Goal: Task Accomplishment & Management: Use online tool/utility

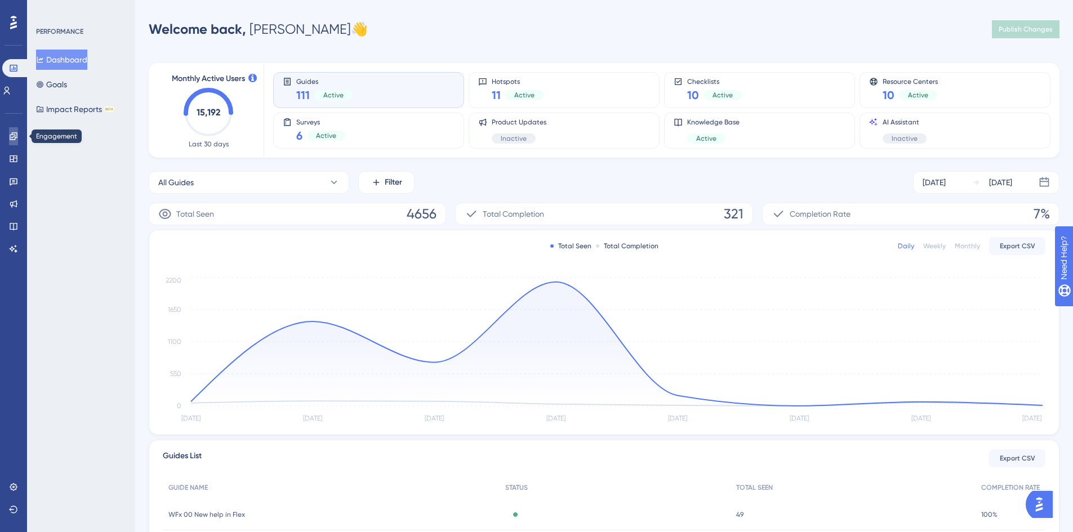
click at [10, 139] on icon at bounding box center [13, 136] width 9 height 9
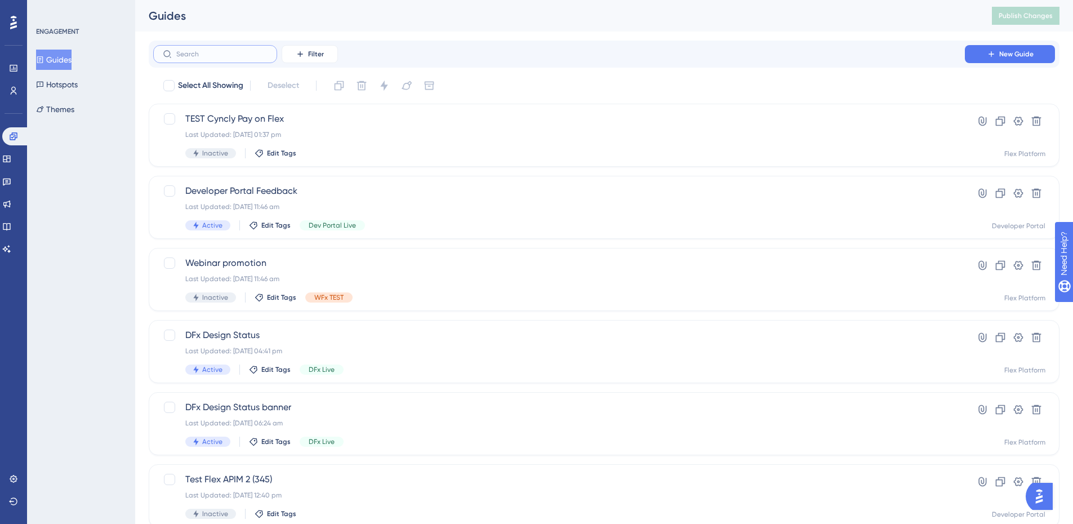
click at [208, 52] on input "text" at bounding box center [221, 54] width 91 height 8
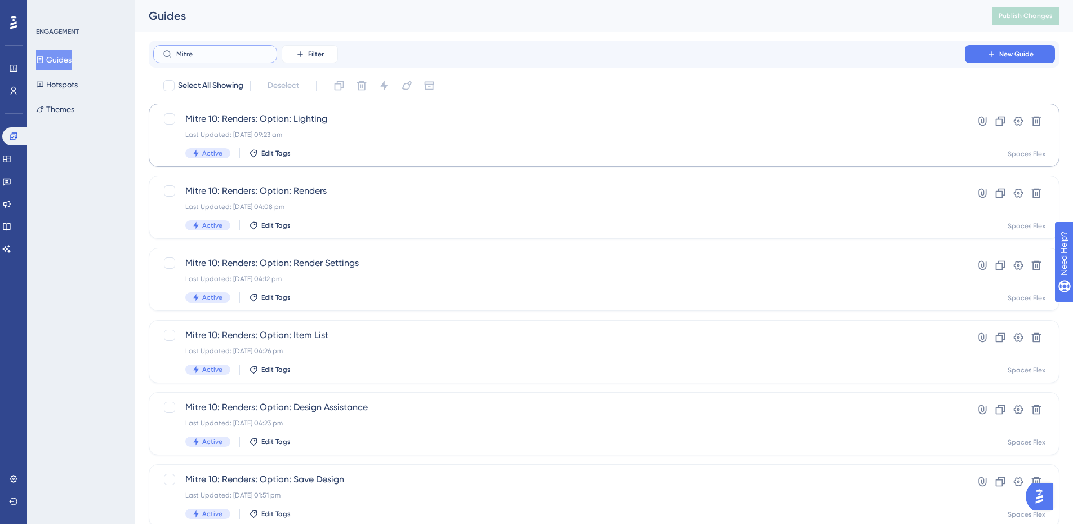
type input "Mitre"
click at [422, 120] on span "Mitre 10: Renders: Option: Lighting" at bounding box center [558, 119] width 747 height 14
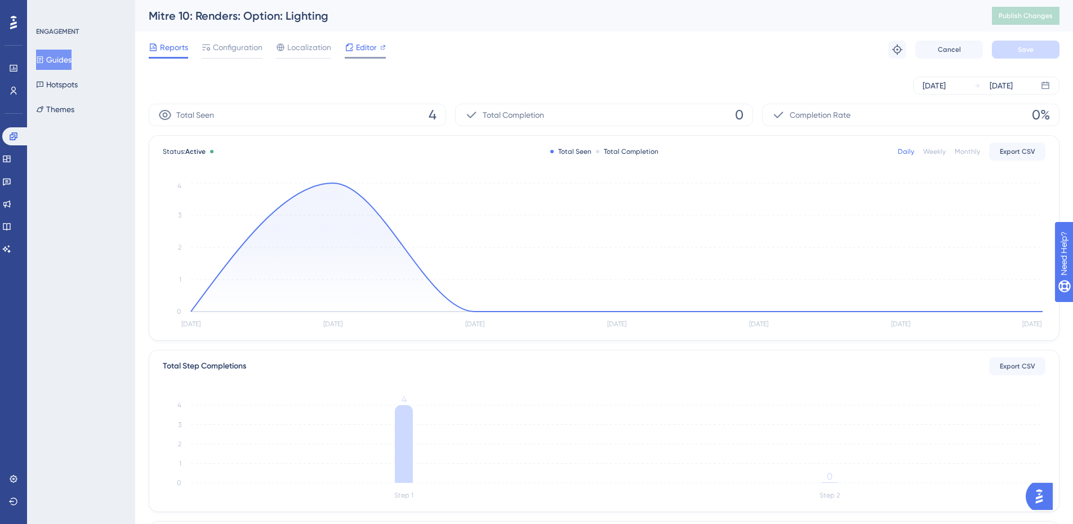
click at [374, 52] on span "Editor" at bounding box center [366, 48] width 21 height 14
click at [72, 60] on button "Guides" at bounding box center [53, 60] width 35 height 20
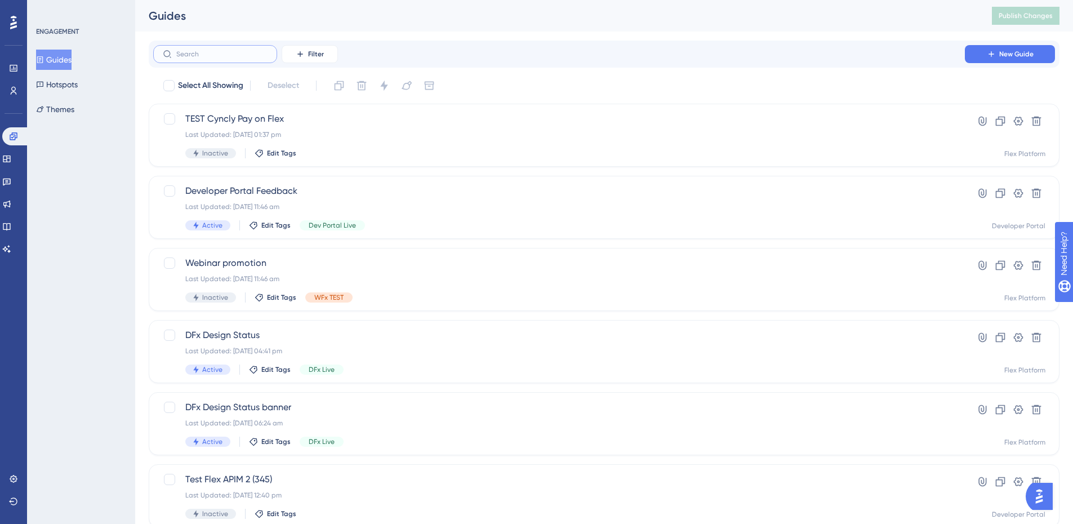
click at [235, 55] on input "text" at bounding box center [221, 54] width 91 height 8
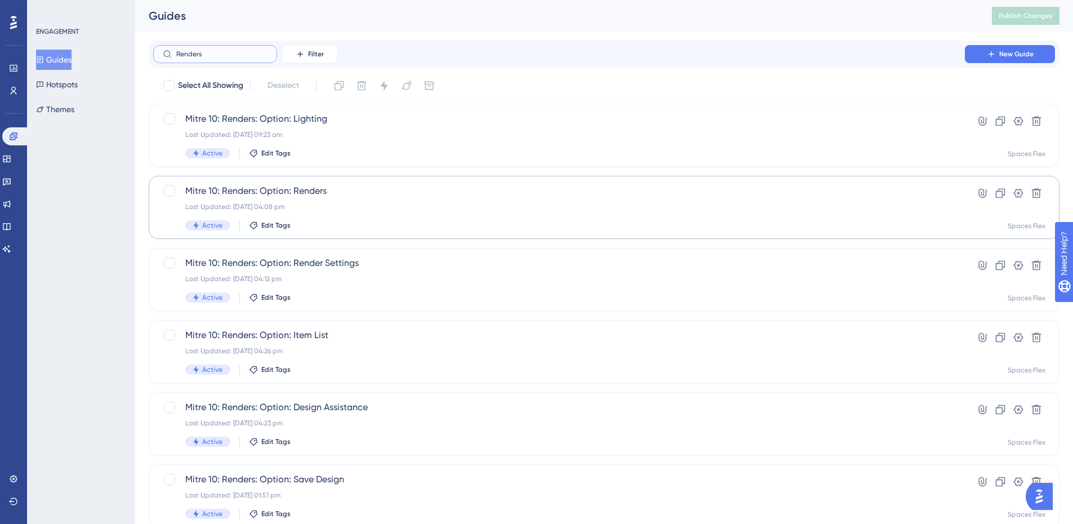
type input "Renders"
click at [365, 203] on div "Last Updated: 09 Sept 2025 04:08 pm" at bounding box center [558, 206] width 747 height 9
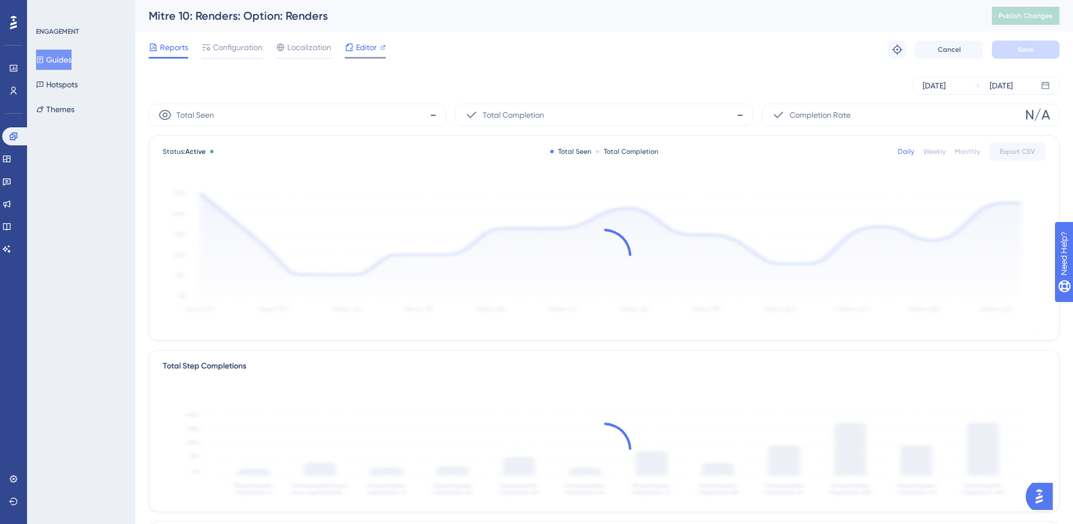
click at [358, 52] on span "Editor" at bounding box center [366, 48] width 21 height 14
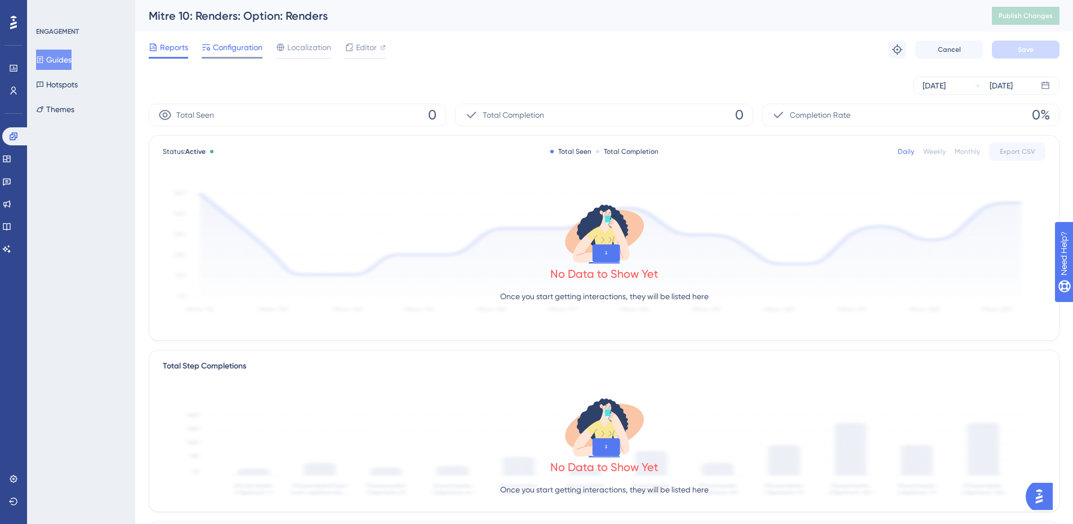
click at [222, 50] on span "Configuration" at bounding box center [238, 48] width 50 height 14
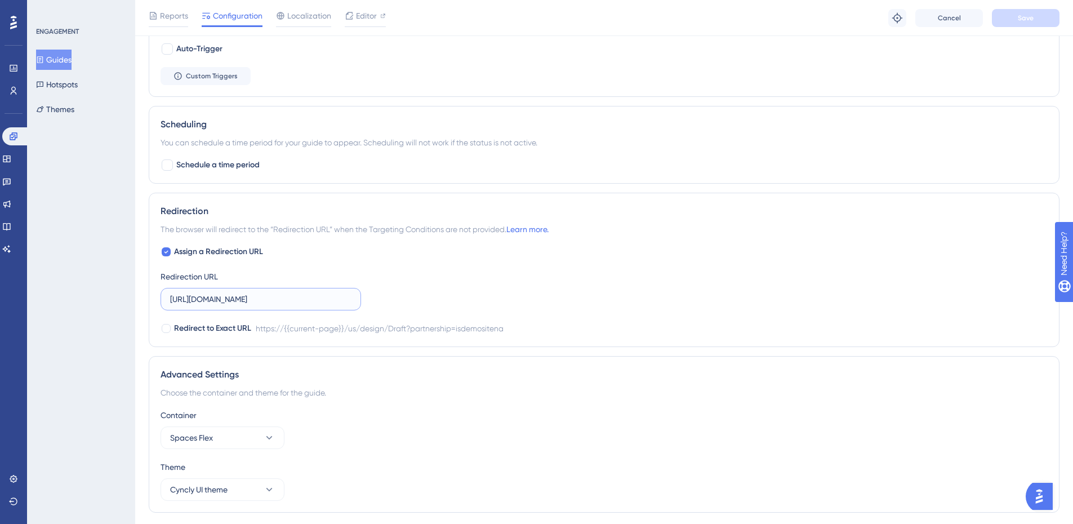
scroll to position [0, 140]
drag, startPoint x: 204, startPoint y: 296, endPoint x: 464, endPoint y: 291, distance: 260.2
click at [464, 291] on div "Assign a Redirection URL Redirection URL https://dev-planner.cyncly-idealspaces…" at bounding box center [604, 290] width 887 height 90
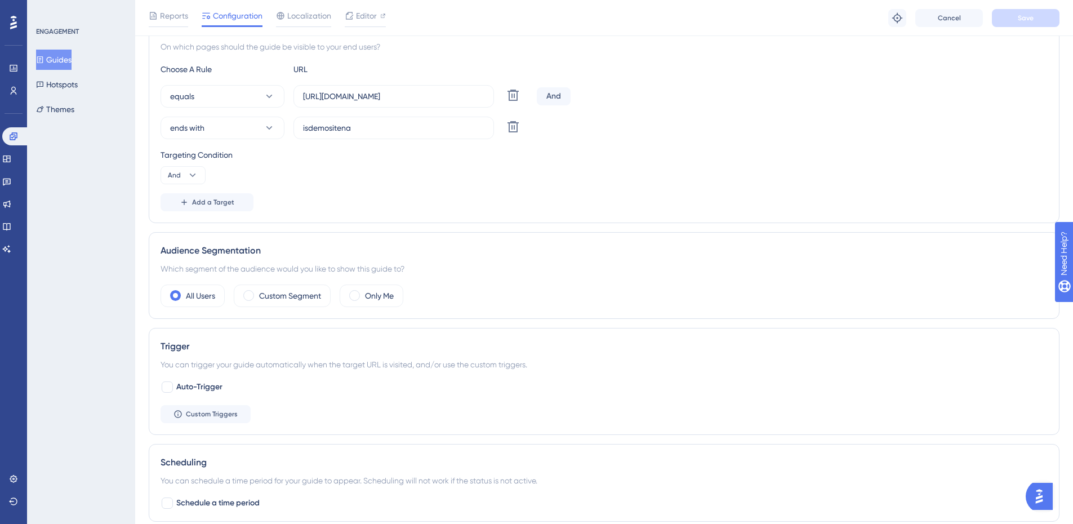
scroll to position [0, 0]
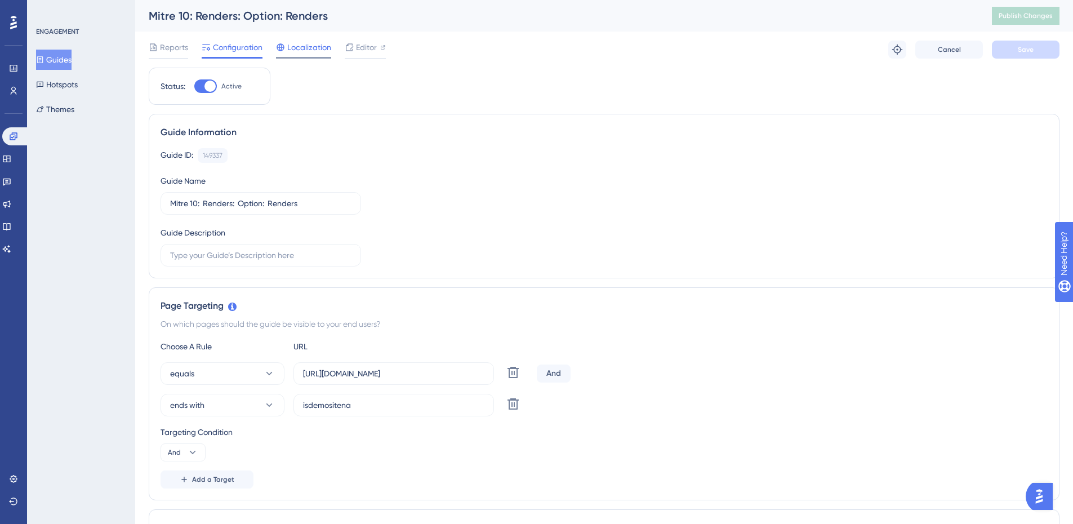
click at [315, 48] on span "Localization" at bounding box center [309, 48] width 44 height 14
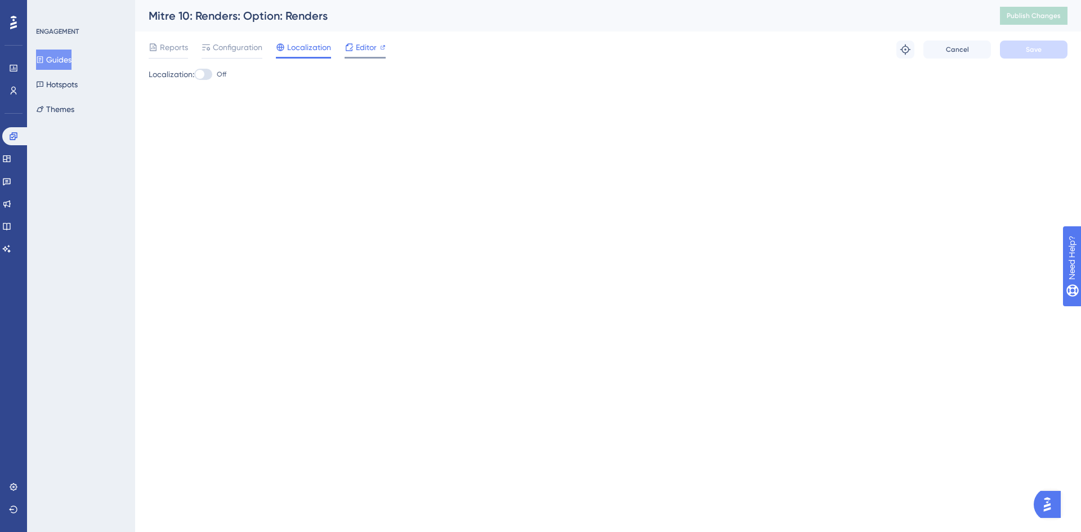
click at [363, 48] on span "Editor" at bounding box center [366, 48] width 21 height 14
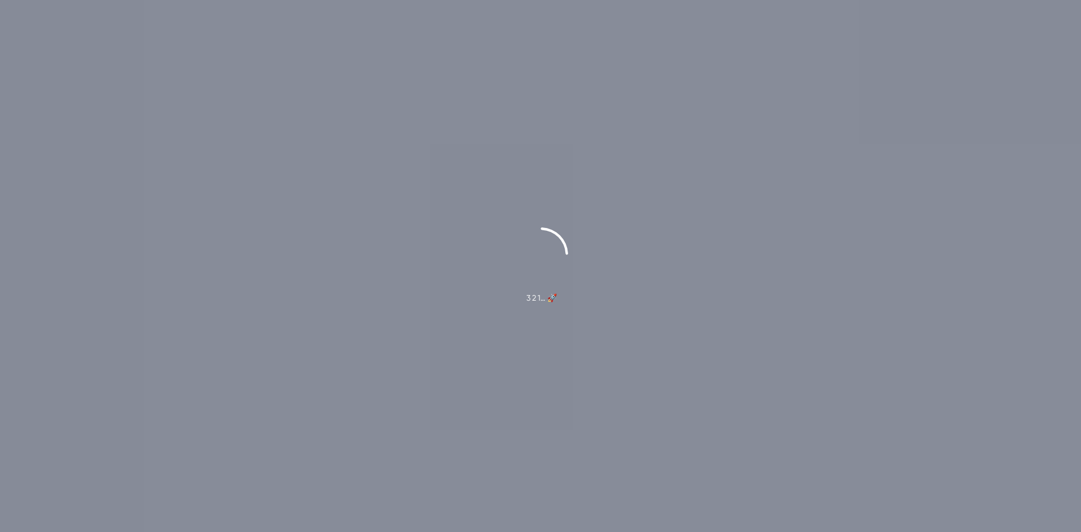
drag, startPoint x: 342, startPoint y: 108, endPoint x: 247, endPoint y: 91, distance: 97.3
click at [247, 91] on div "3 2 1… 🚀" at bounding box center [540, 266] width 1081 height 532
